Goal: Task Accomplishment & Management: Use online tool/utility

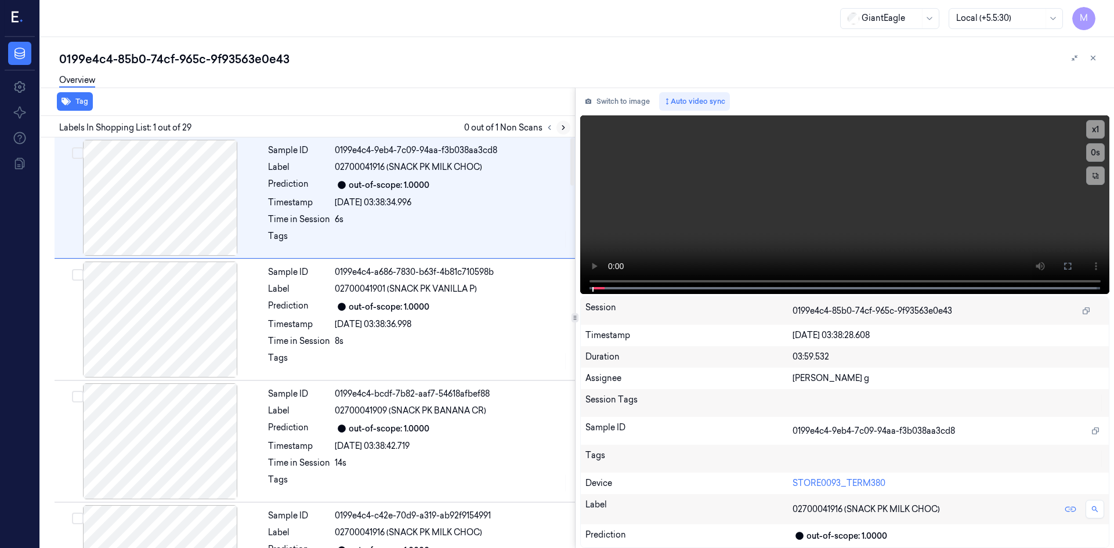
click at [565, 126] on icon at bounding box center [563, 128] width 8 height 8
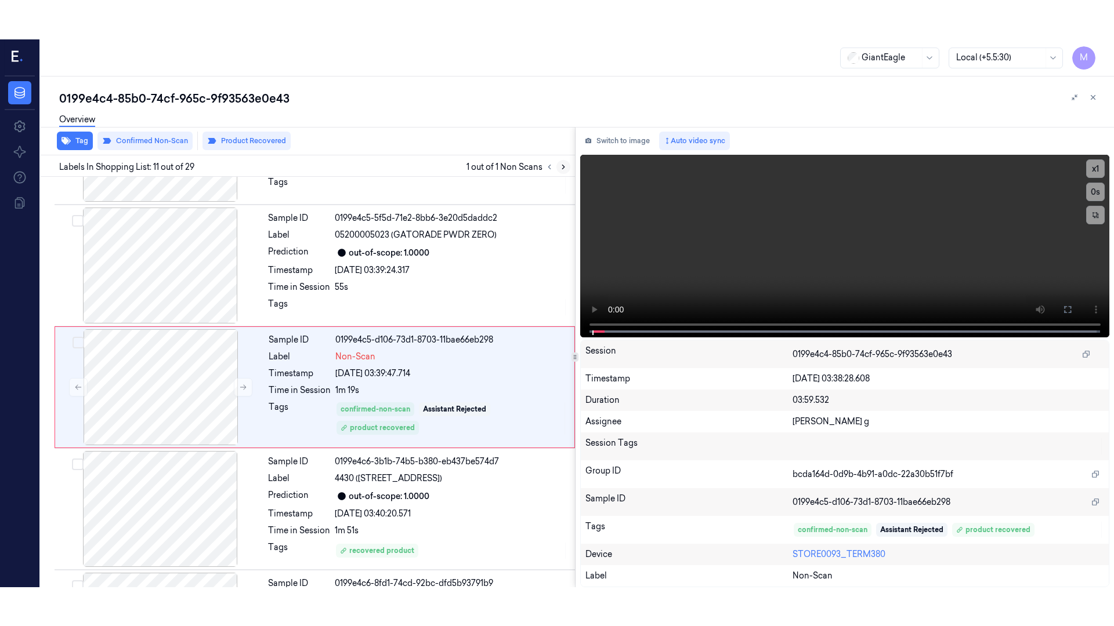
scroll to position [1073, 0]
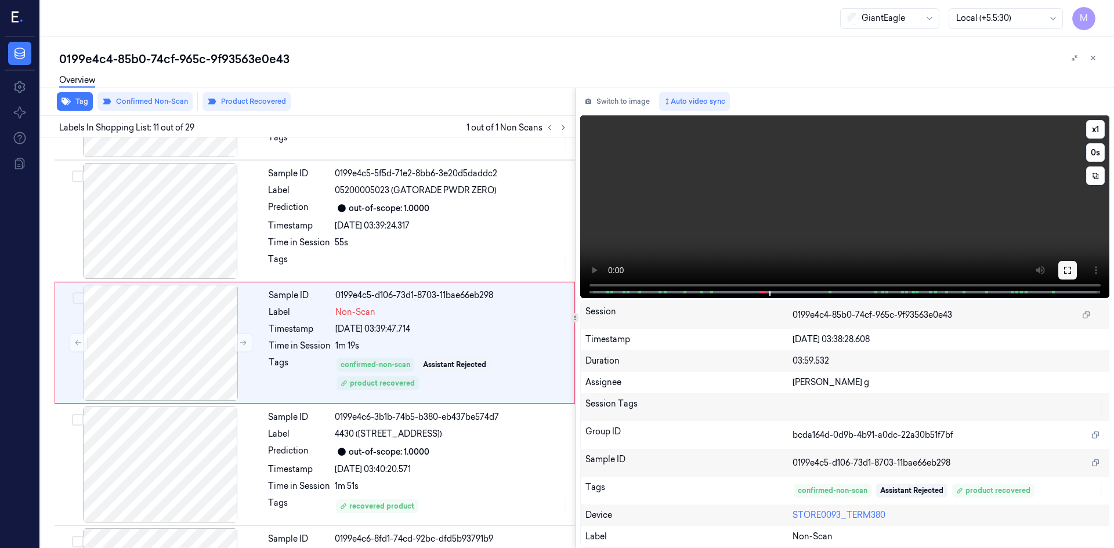
click at [1074, 270] on button at bounding box center [1067, 270] width 19 height 19
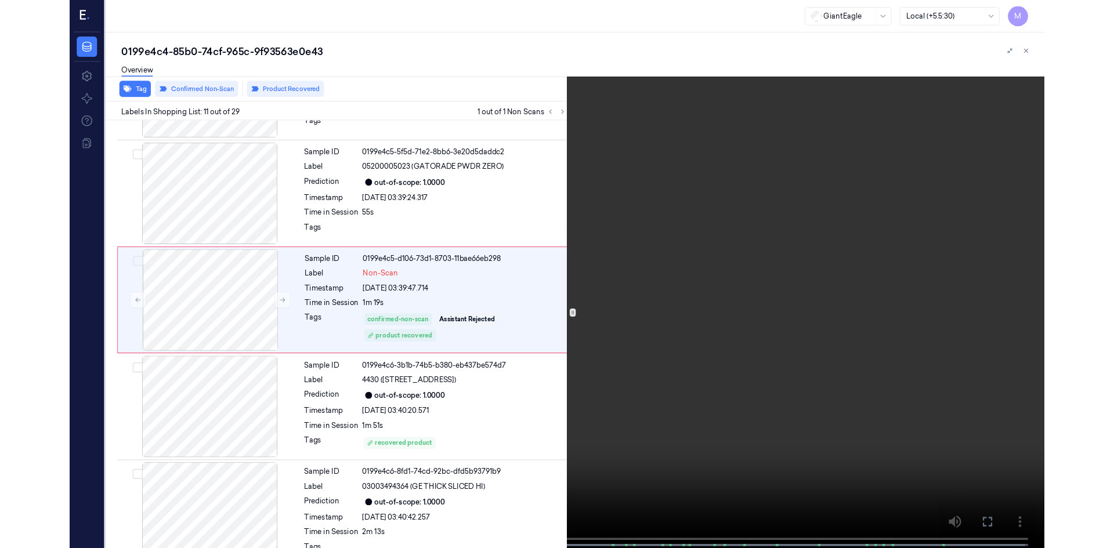
scroll to position [1034, 0]
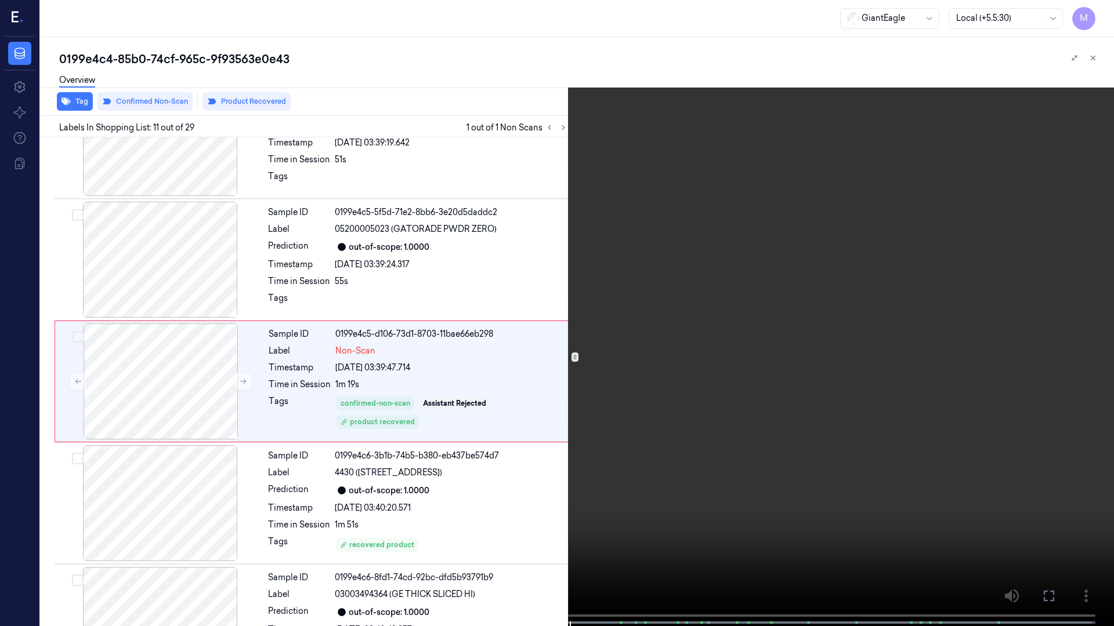
click at [0, 0] on icon at bounding box center [0, 0] width 0 height 0
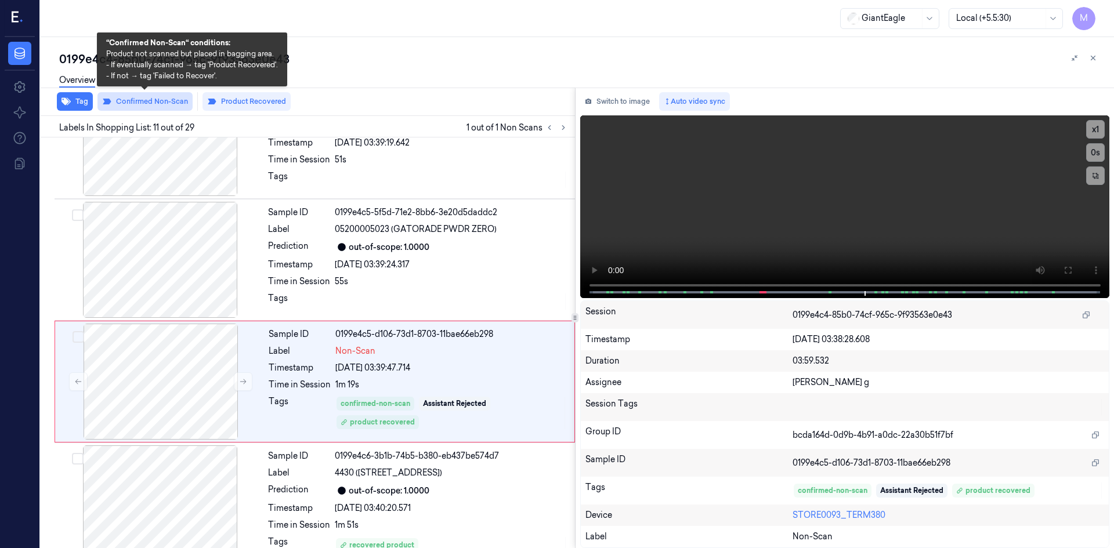
click at [161, 100] on button "Confirmed Non-Scan" at bounding box center [144, 101] width 95 height 19
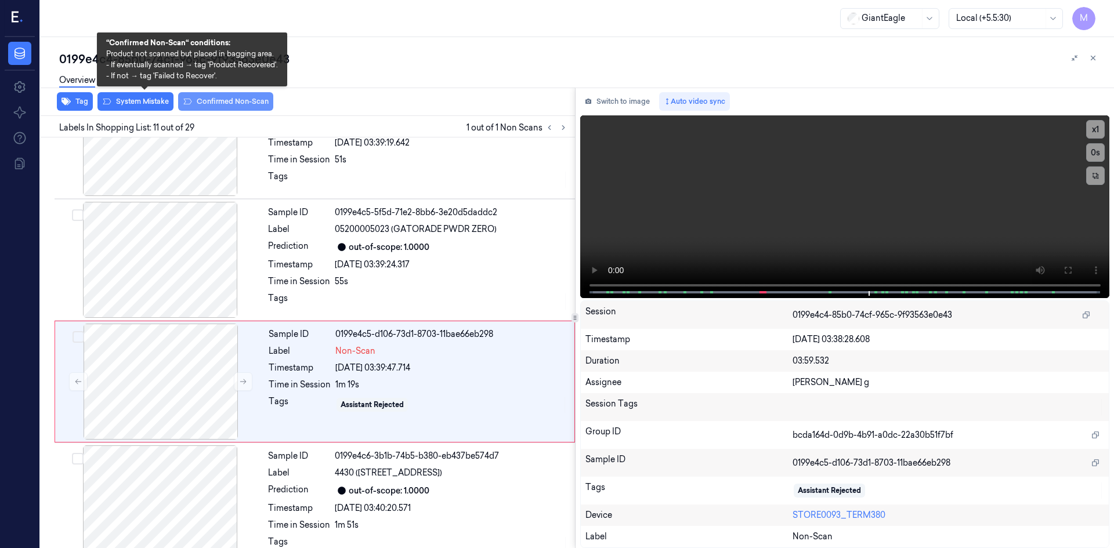
scroll to position [1073, 0]
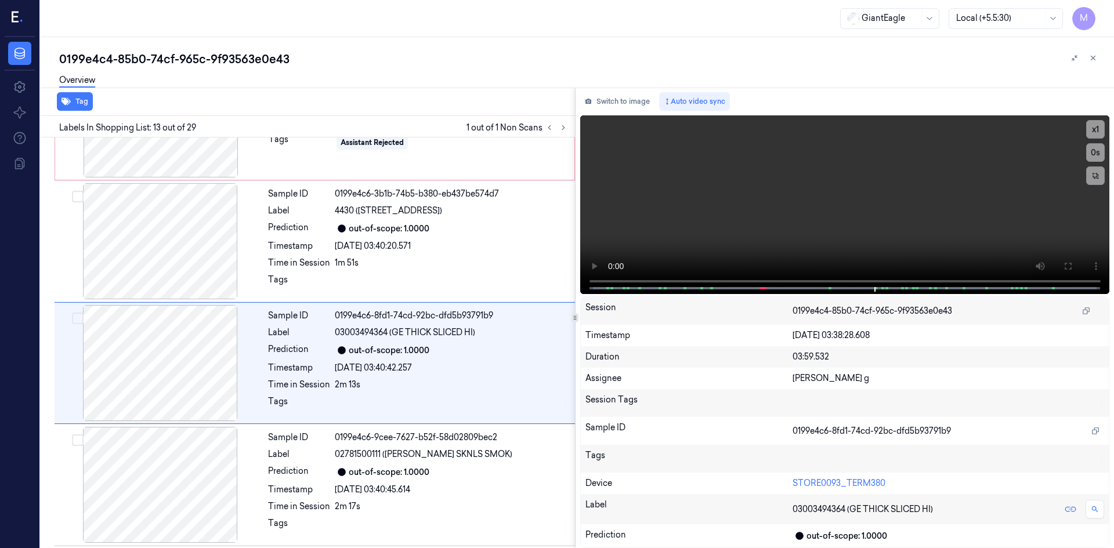
click at [133, 103] on div "Tag" at bounding box center [305, 102] width 539 height 28
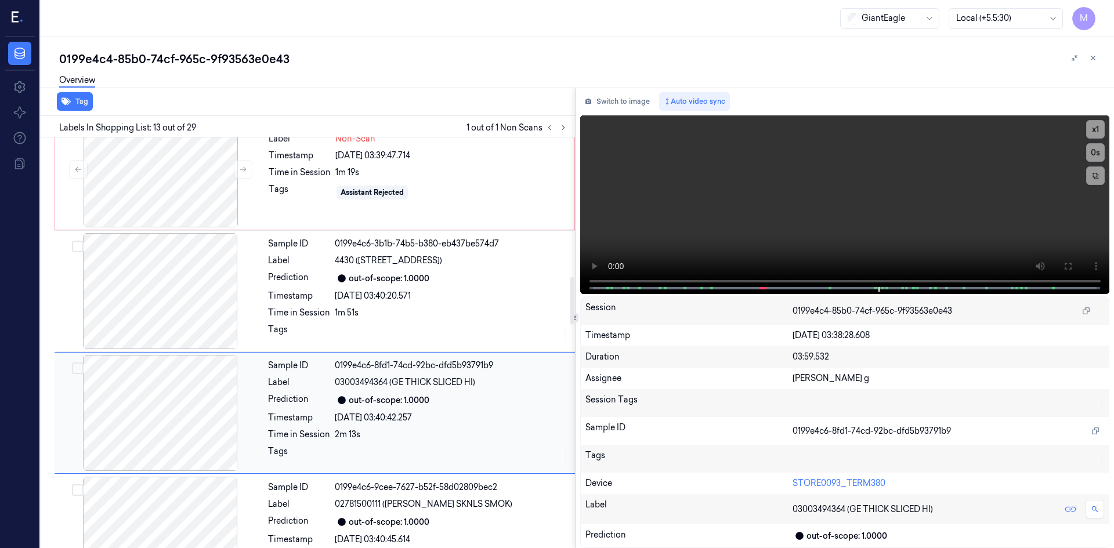
scroll to position [1201, 0]
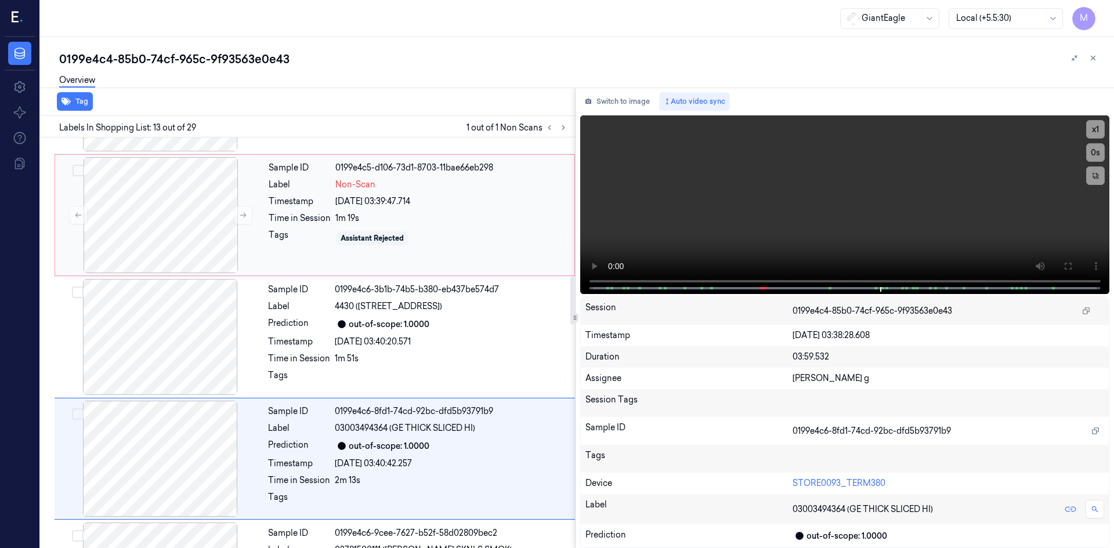
click at [400, 215] on div "1m 19s" at bounding box center [451, 218] width 232 height 12
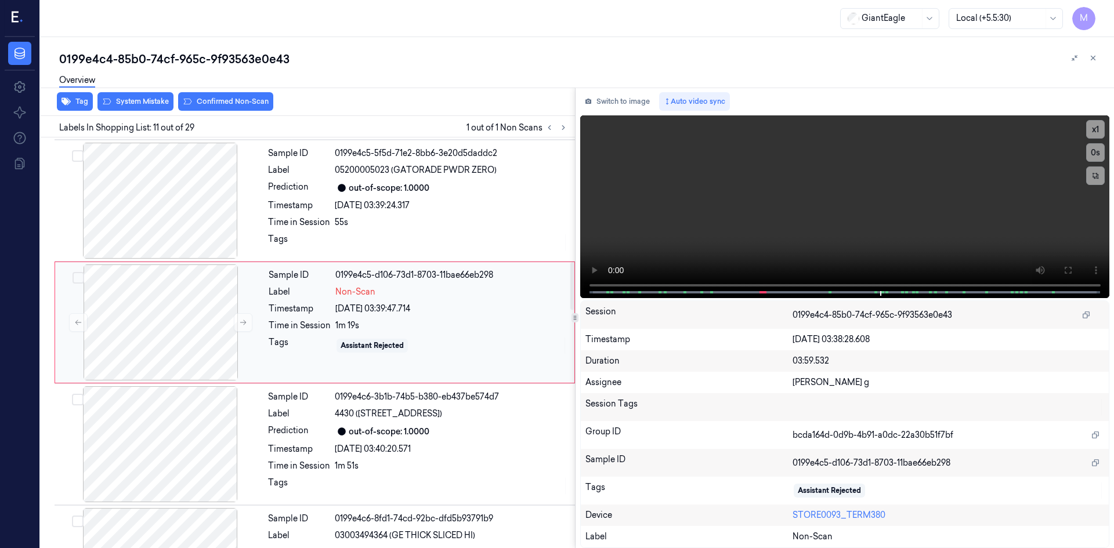
scroll to position [1073, 0]
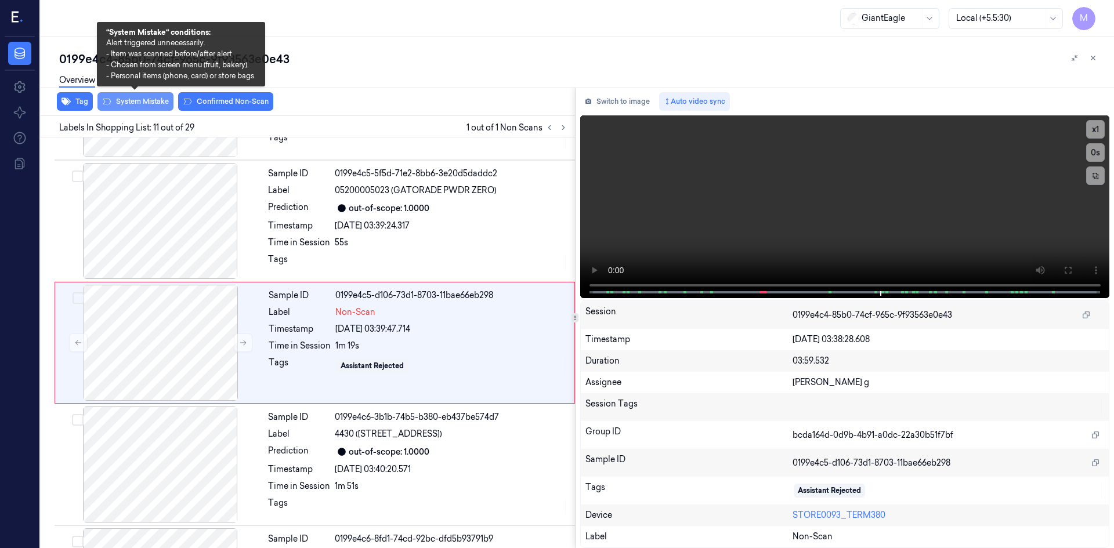
click at [139, 103] on button "System Mistake" at bounding box center [135, 101] width 76 height 19
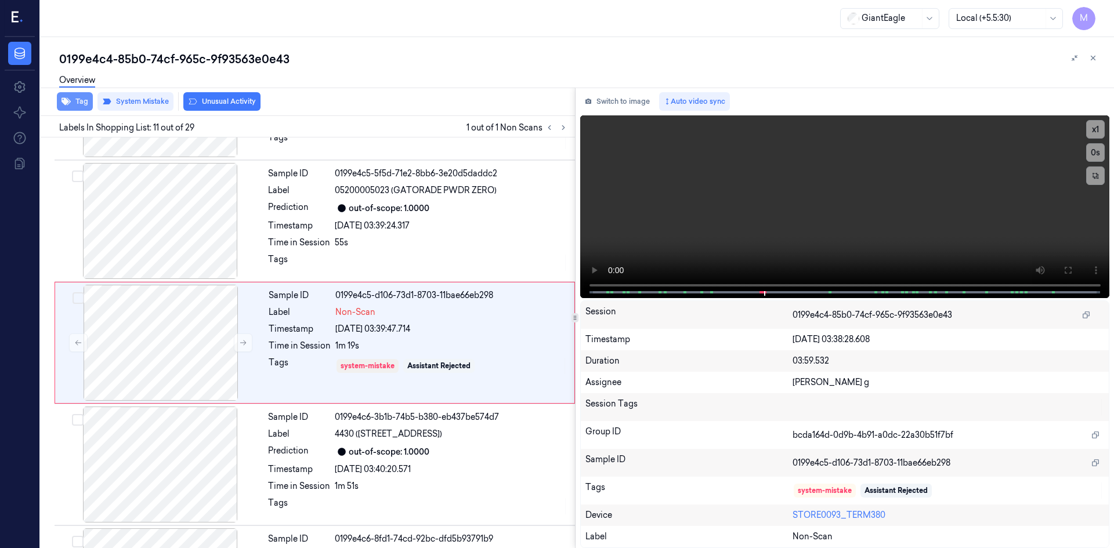
click at [82, 100] on button "Tag" at bounding box center [75, 101] width 36 height 19
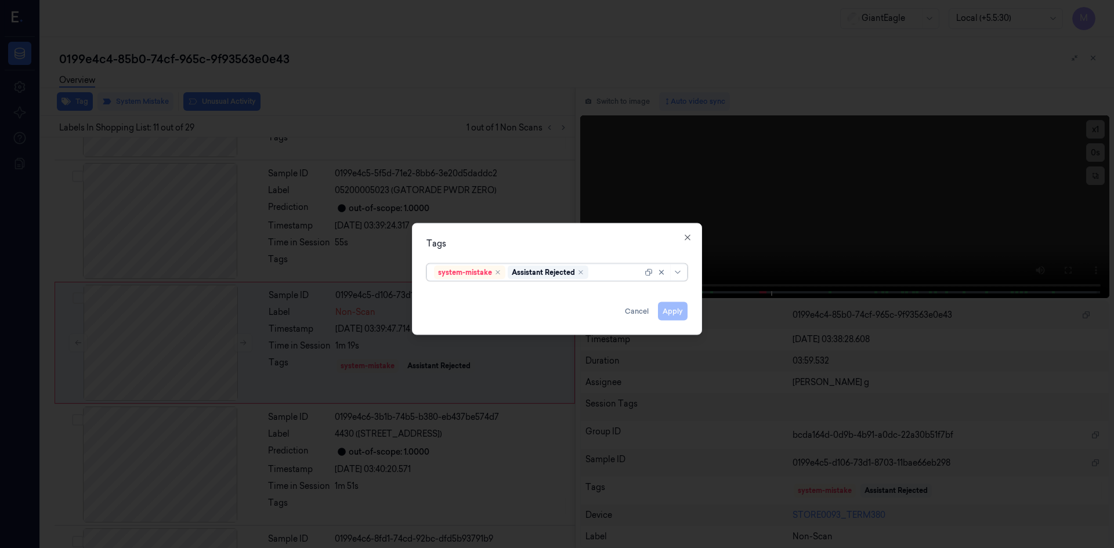
click at [608, 271] on div at bounding box center [616, 272] width 52 height 12
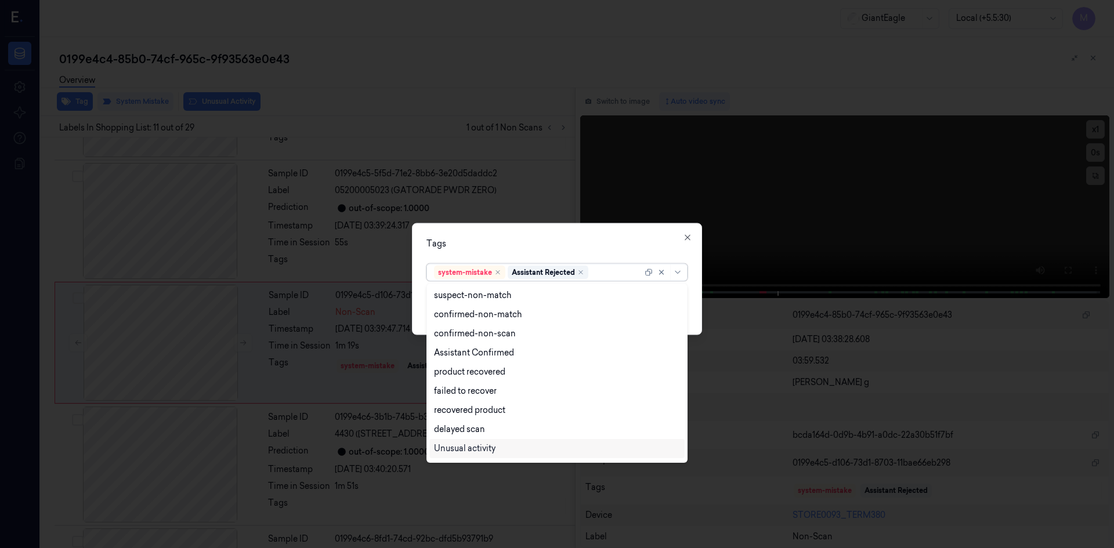
click at [523, 454] on div "Unusual activity" at bounding box center [557, 449] width 246 height 12
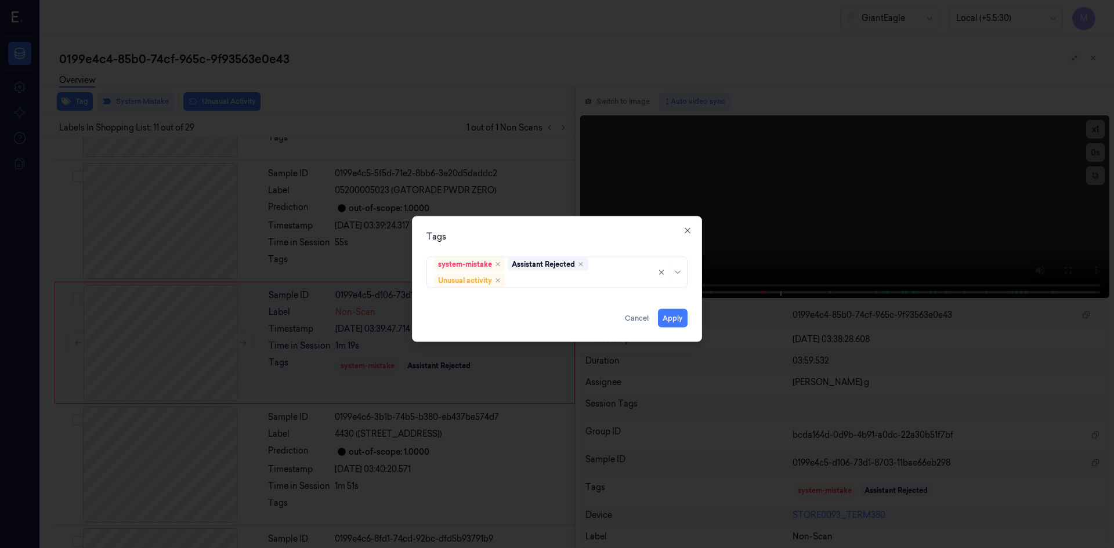
click at [652, 243] on div "Tags system-mistake Assistant Rejected Unusual activity Apply Cancel Close" at bounding box center [557, 279] width 290 height 126
click at [671, 321] on button "Apply" at bounding box center [673, 318] width 30 height 19
